Goal: Information Seeking & Learning: Learn about a topic

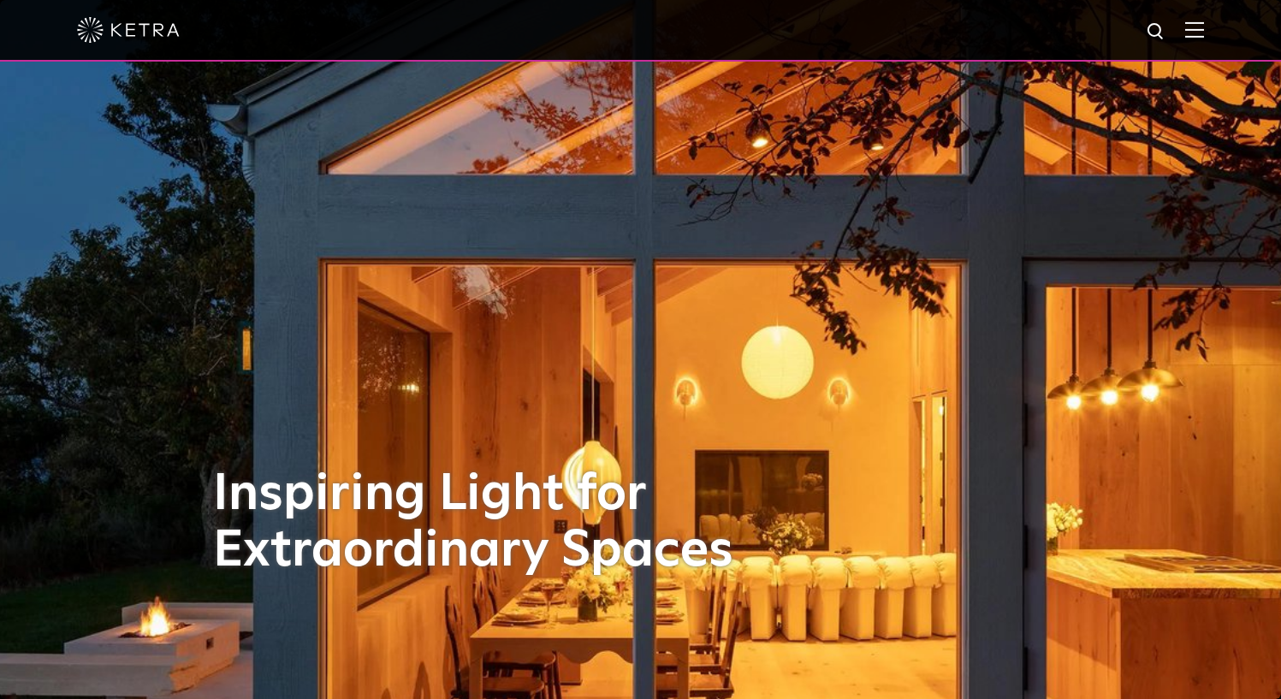
click at [1201, 33] on img at bounding box center [1194, 29] width 19 height 16
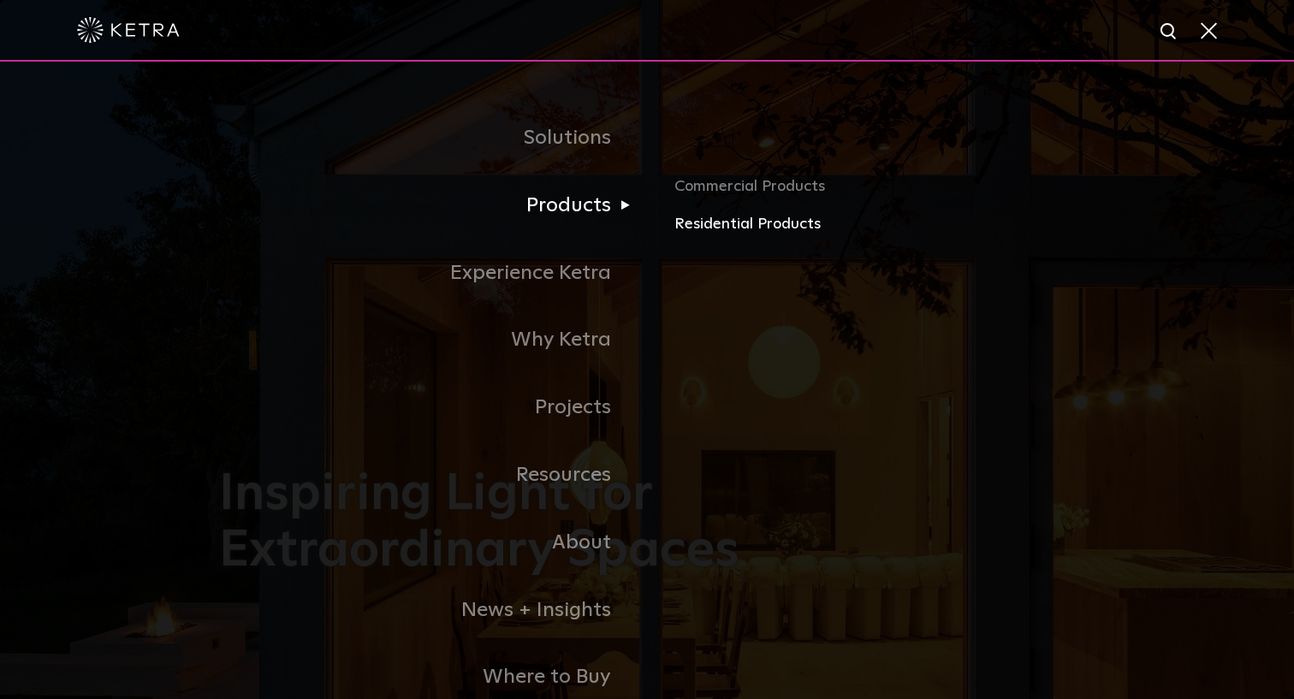
click at [708, 222] on link "Residential Products" at bounding box center [874, 224] width 400 height 25
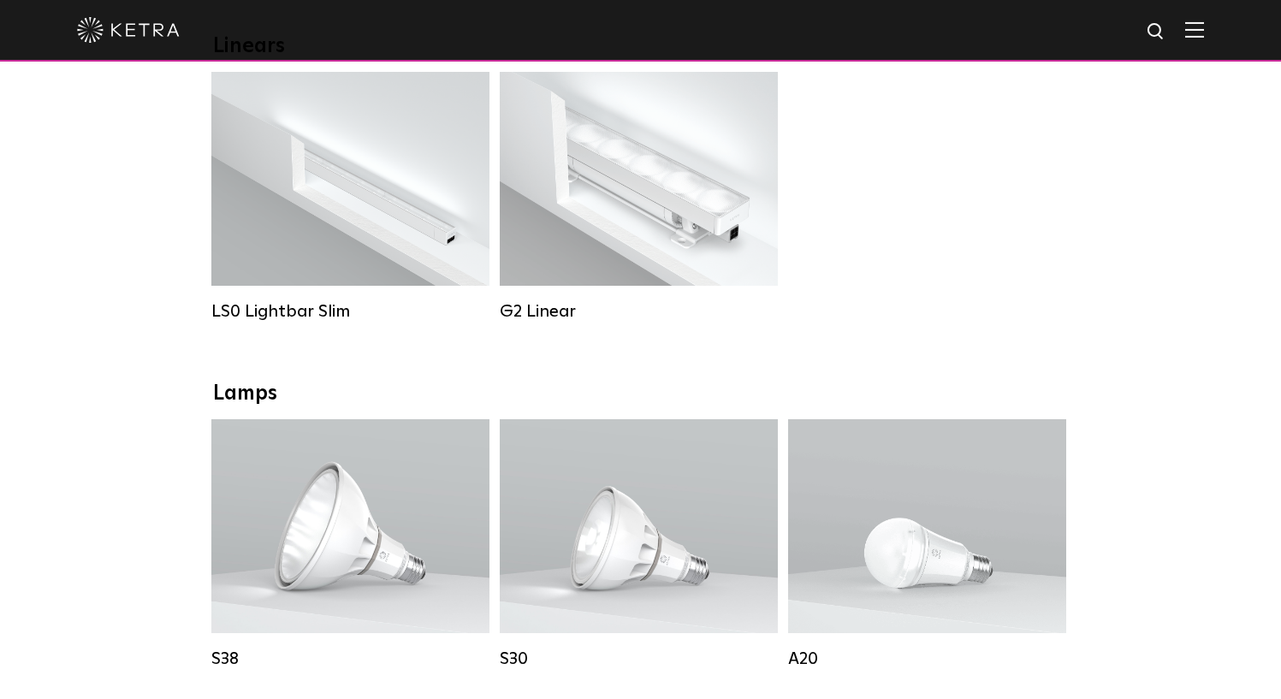
scroll to position [723, 0]
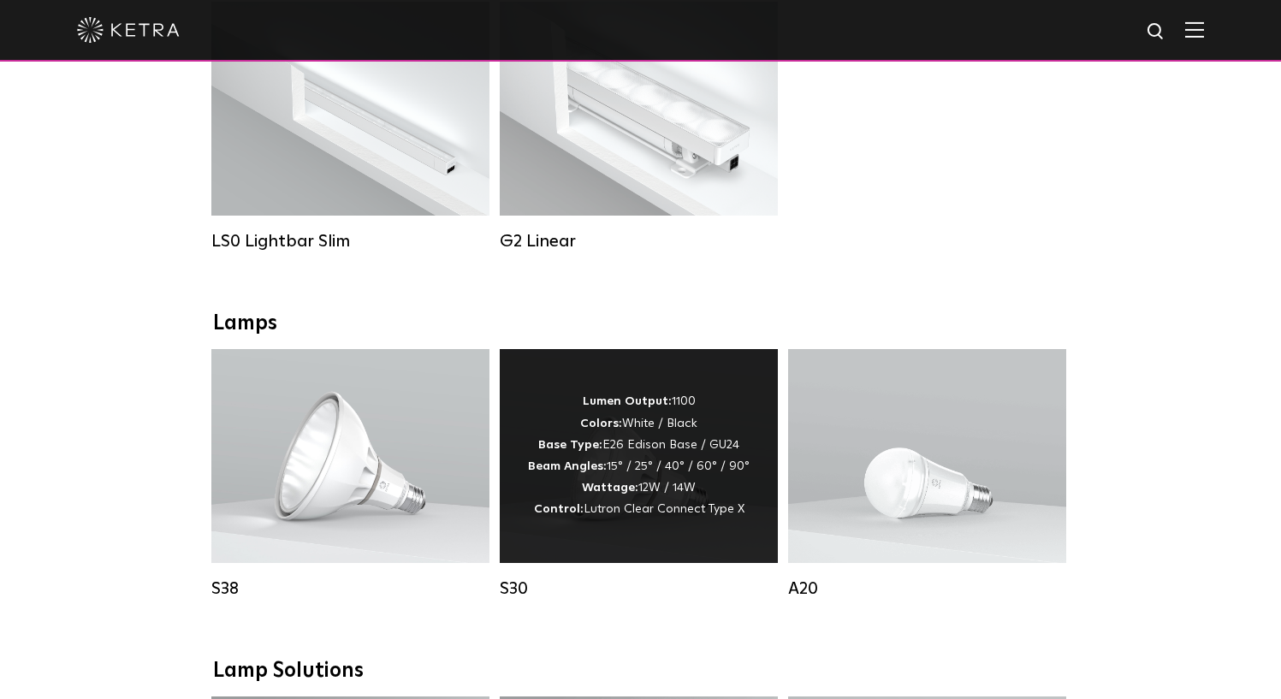
click at [619, 445] on div "Lumen Output: 1100 Colors: White / Black Base Type: E26 Edison Base / GU24 Beam…" at bounding box center [639, 455] width 222 height 129
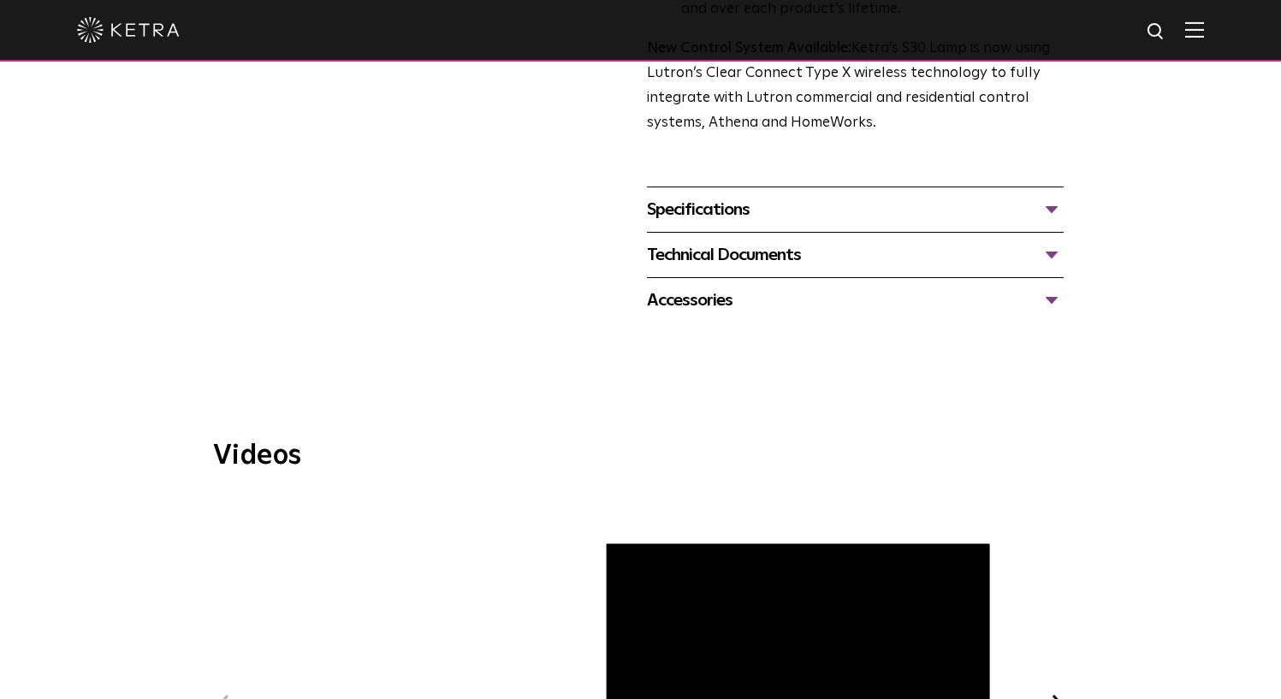
scroll to position [460, 0]
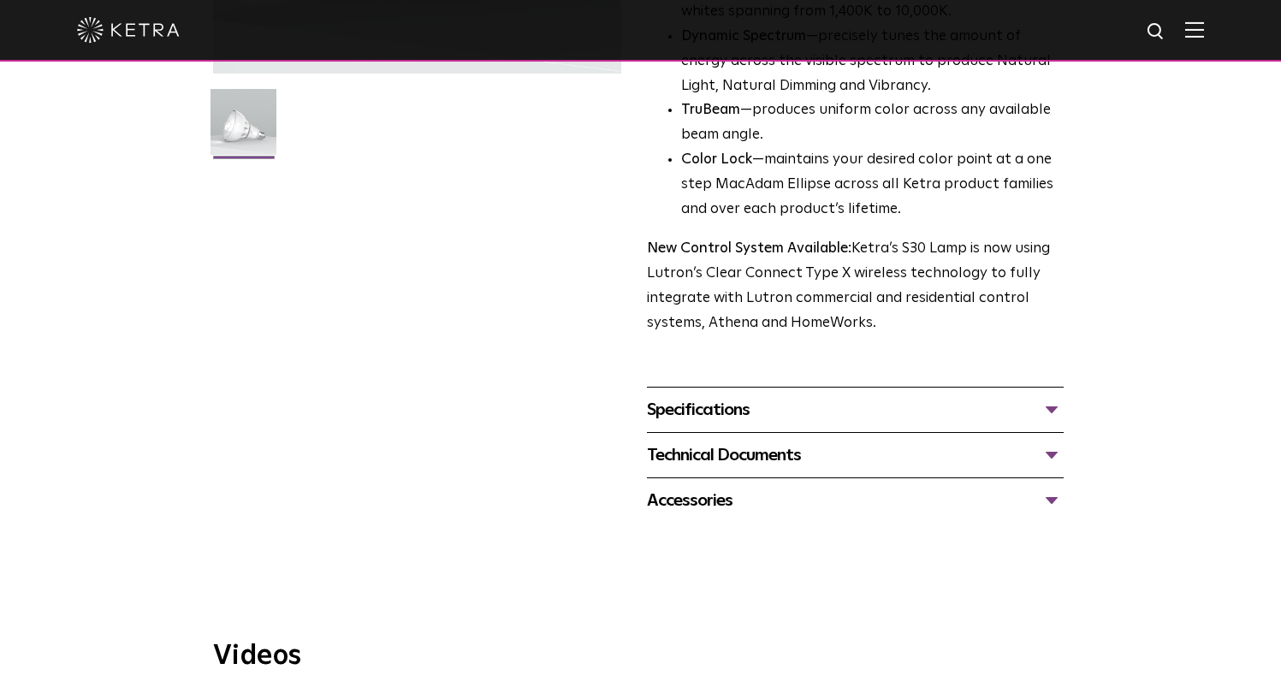
click at [1051, 487] on div "Accessories" at bounding box center [855, 500] width 417 height 27
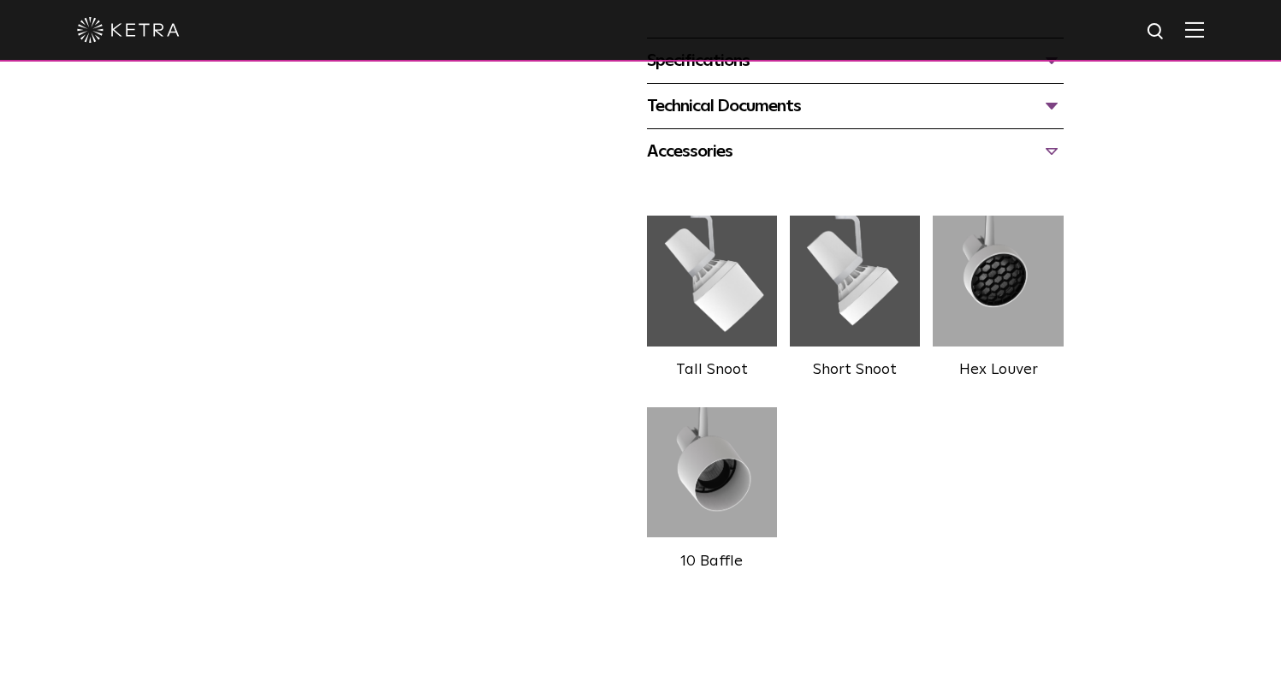
scroll to position [454, 0]
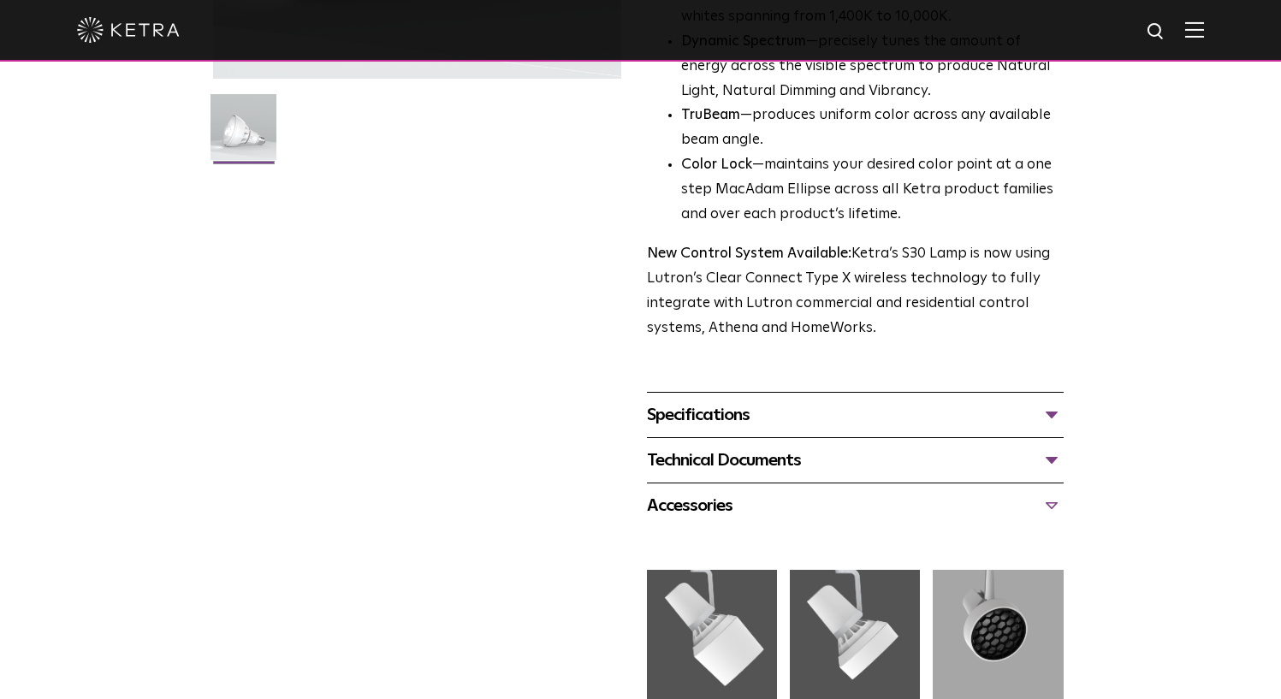
click at [1051, 401] on div "Specifications" at bounding box center [855, 414] width 417 height 27
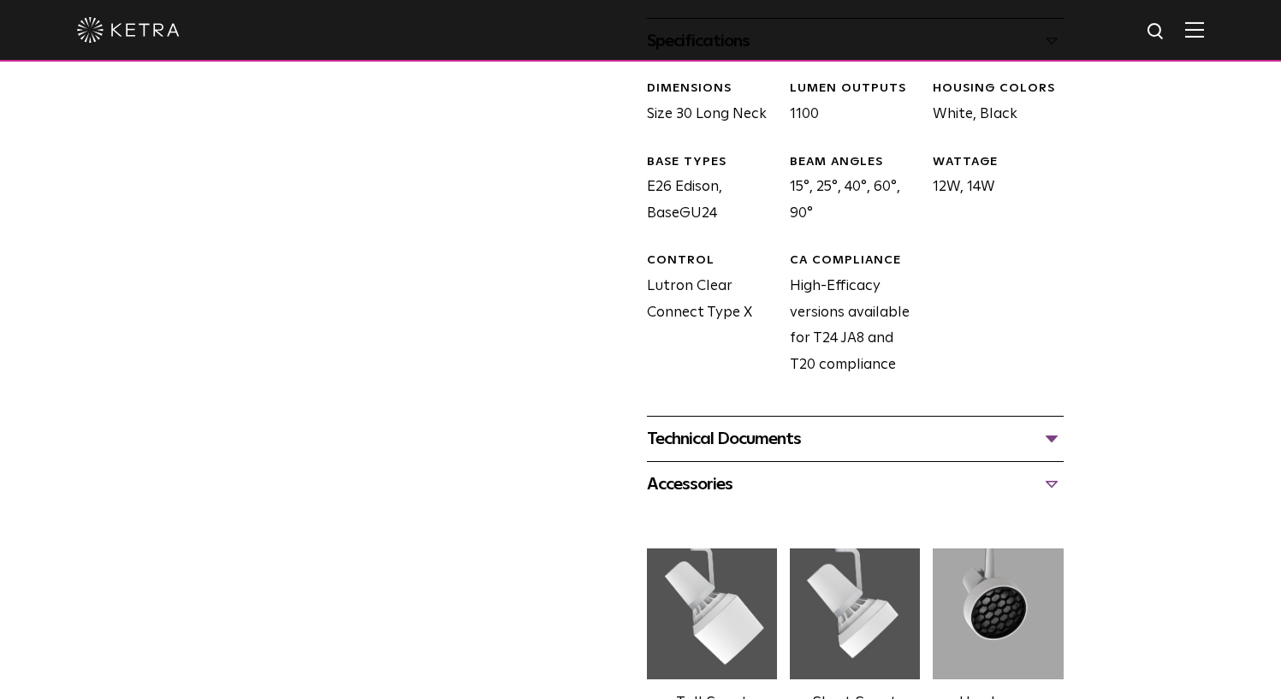
scroll to position [834, 0]
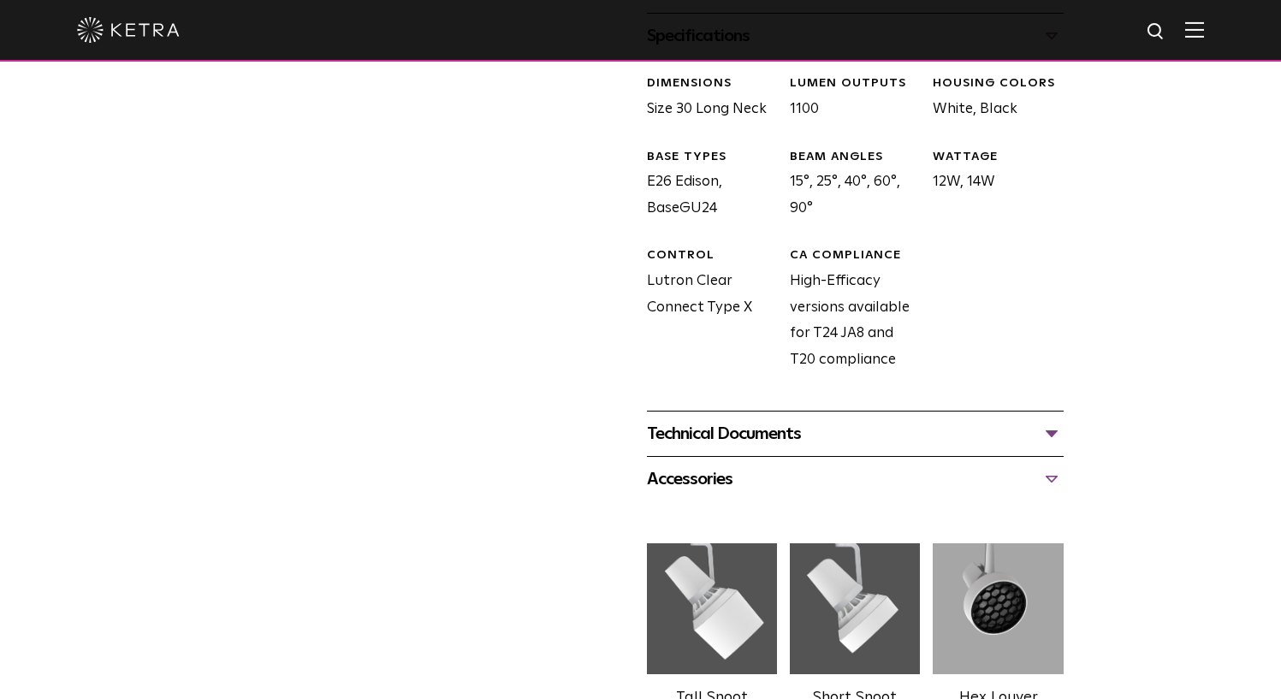
click at [1050, 420] on div "Technical Documents" at bounding box center [855, 433] width 417 height 27
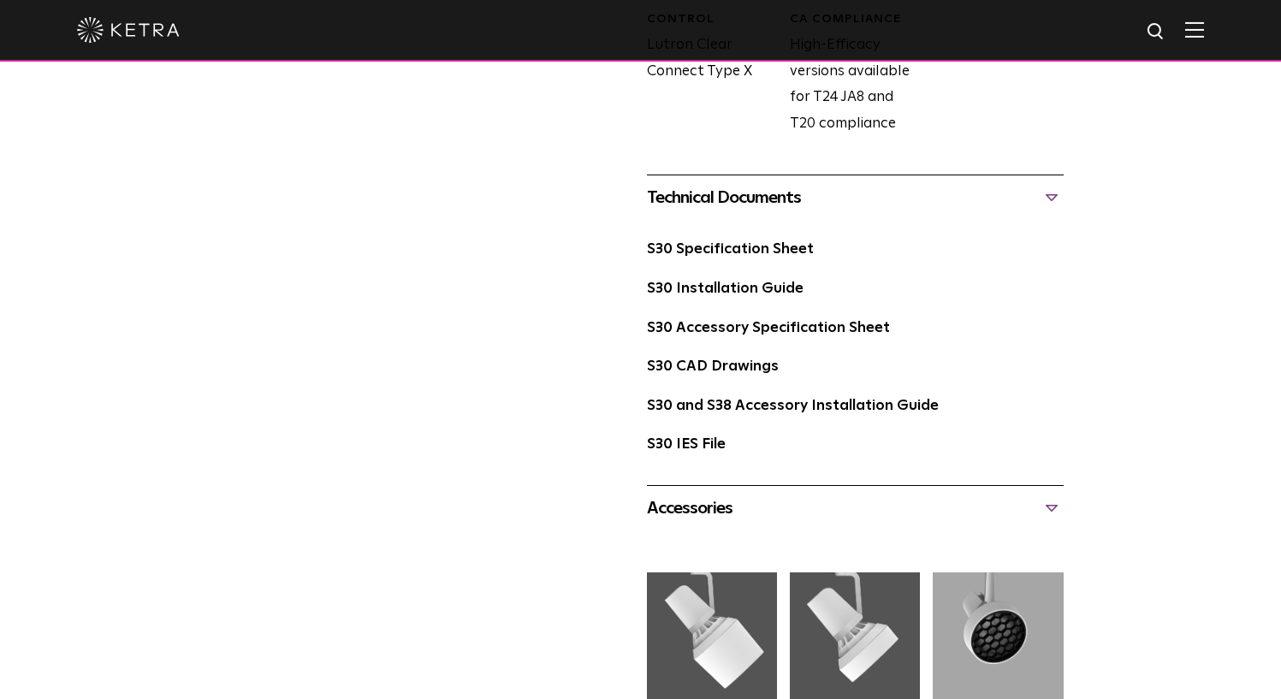
scroll to position [1048, 0]
